Goal: Task Accomplishment & Management: Manage account settings

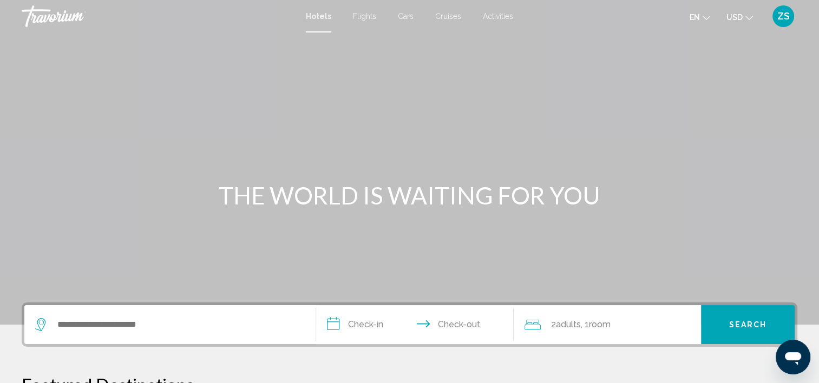
click at [787, 15] on span "ZS" at bounding box center [783, 16] width 12 height 11
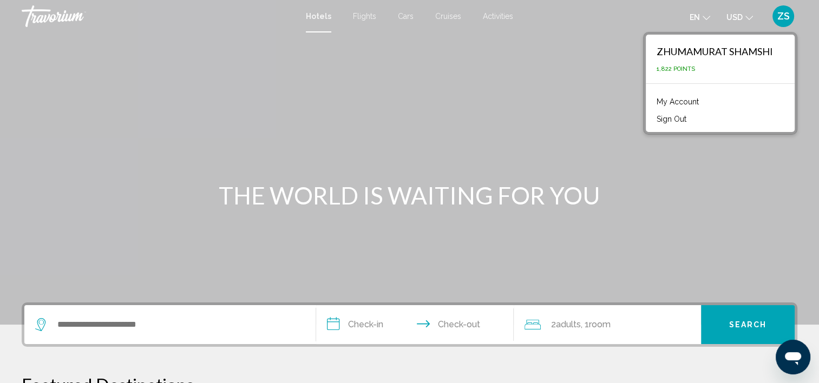
click at [694, 96] on link "My Account" at bounding box center [677, 102] width 53 height 14
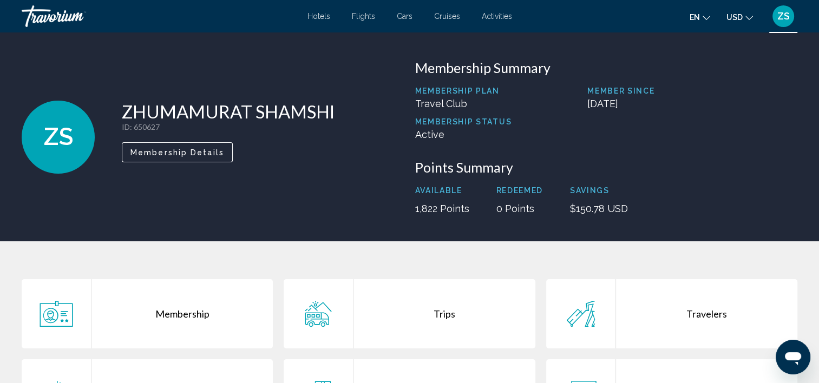
click at [161, 145] on button "Membership Details" at bounding box center [177, 152] width 111 height 20
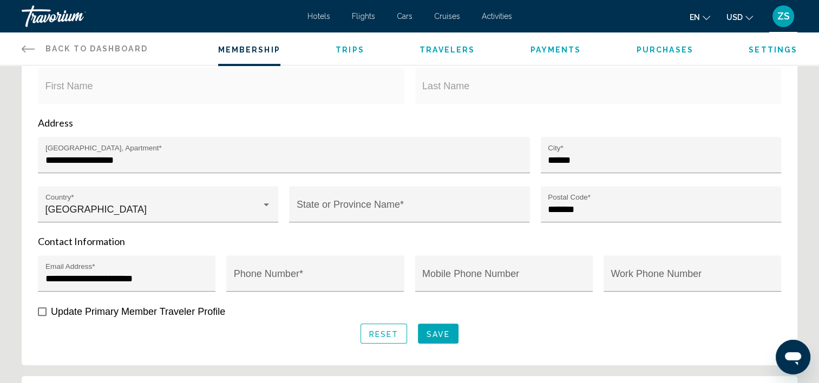
scroll to position [379, 0]
